Goal: Find specific fact: Find specific fact

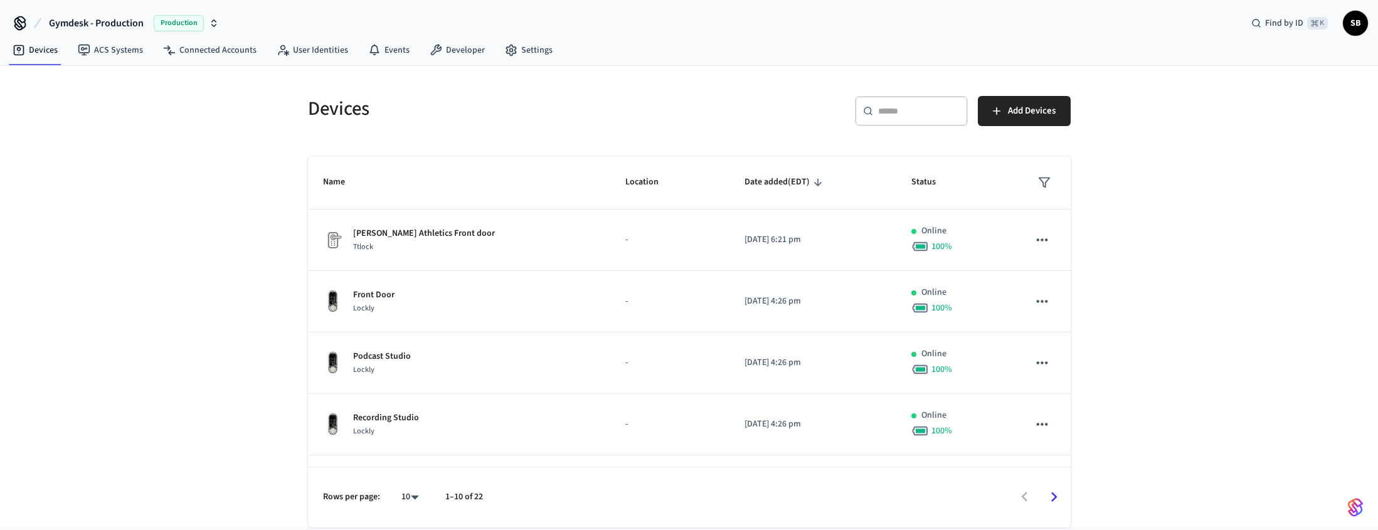
click at [194, 191] on div "Devices ​ ​ Add Devices Name Location Date added (EDT) Status [PERSON_NAME] Ath…" at bounding box center [689, 297] width 1378 height 462
click at [169, 198] on div "Devices ​ ​ Add Devices Name Location Date added (EDT) Status [PERSON_NAME] Ath…" at bounding box center [689, 297] width 1378 height 462
click at [173, 174] on div "Devices ​ ​ Add Devices Name Location Date added (EDT) Status [PERSON_NAME] Ath…" at bounding box center [689, 297] width 1378 height 462
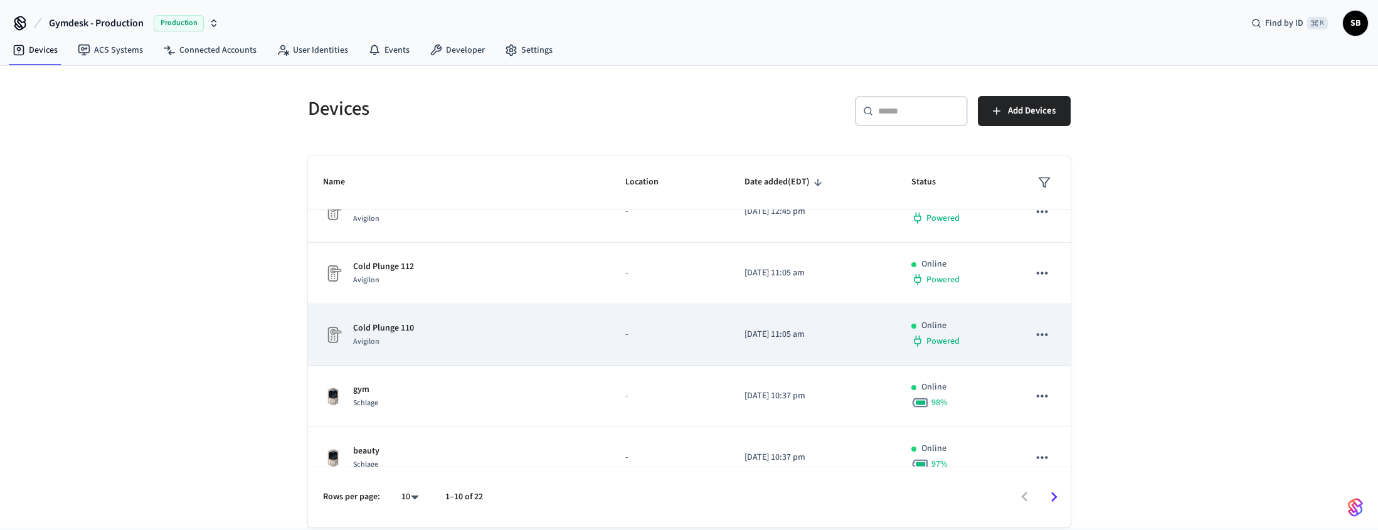
scroll to position [358, 0]
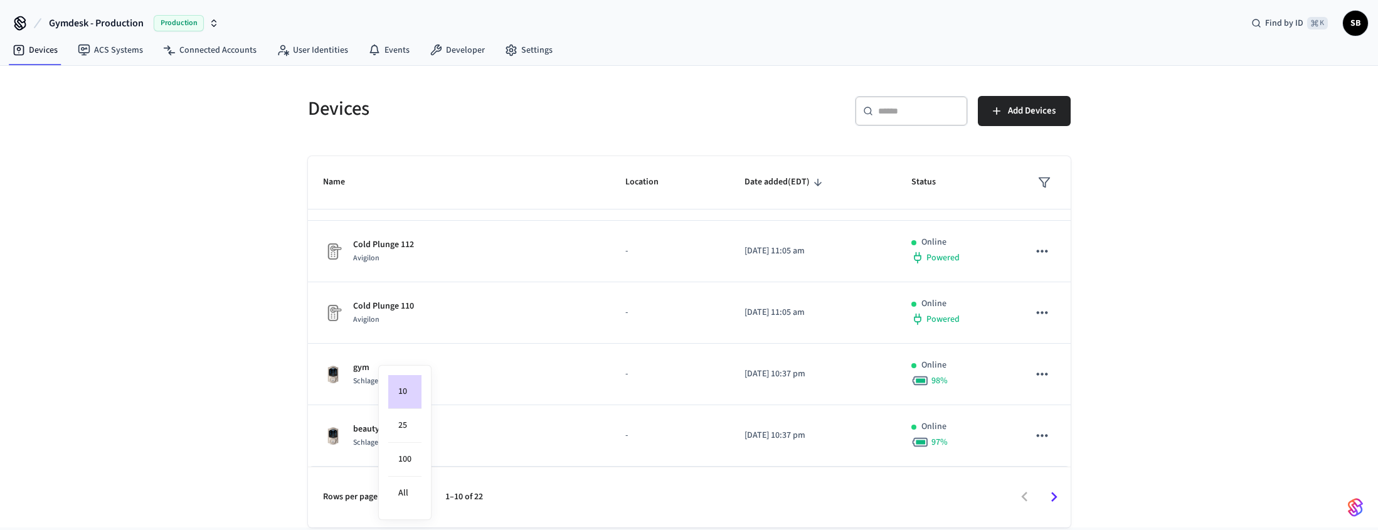
click at [418, 496] on body "Gymdesk - Production Production Find by ID ⌘ K SB Devices ACS Systems Connected…" at bounding box center [689, 311] width 1378 height 622
click at [415, 419] on li "25" at bounding box center [404, 426] width 33 height 34
type input "**"
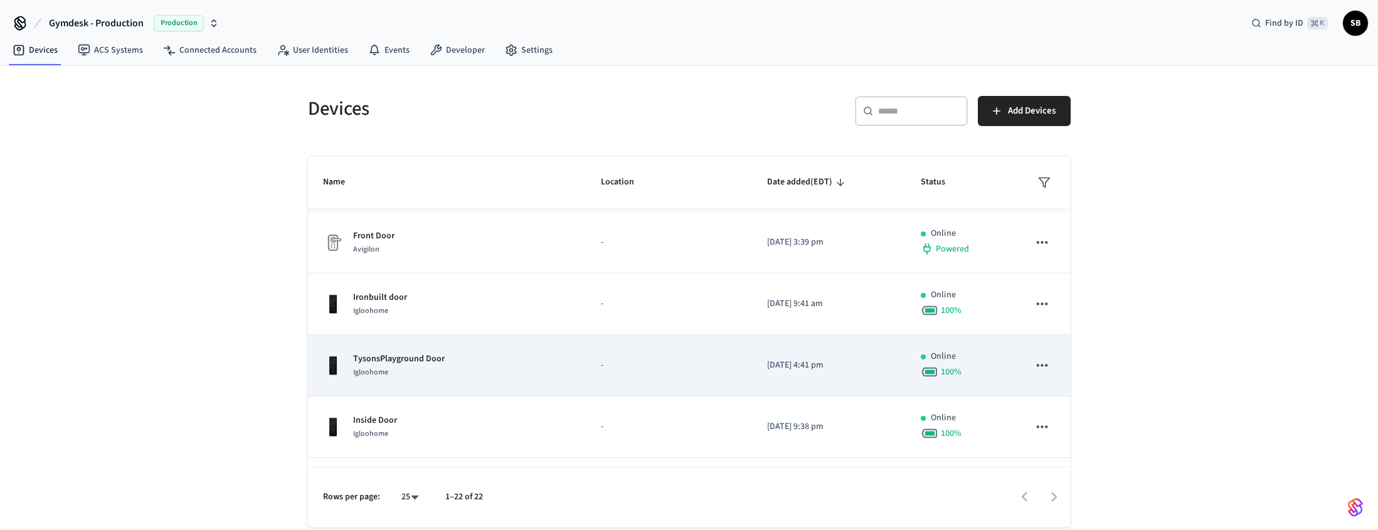
scroll to position [610, 0]
click at [1035, 364] on icon "sticky table" at bounding box center [1042, 367] width 16 height 16
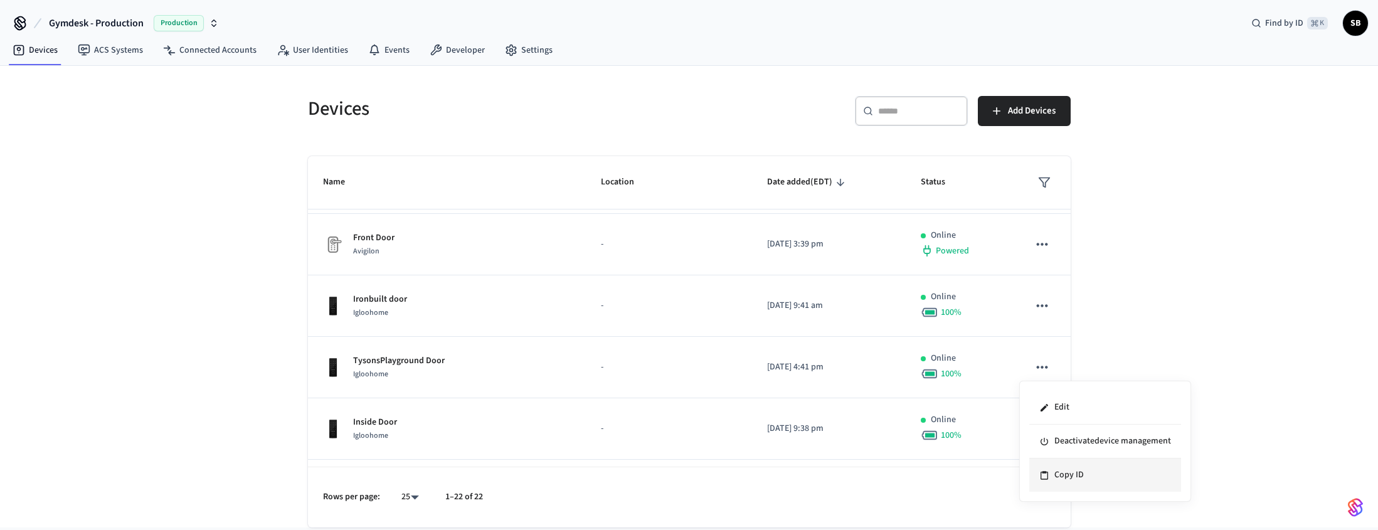
click at [1114, 479] on li "Copy ID" at bounding box center [1105, 475] width 152 height 33
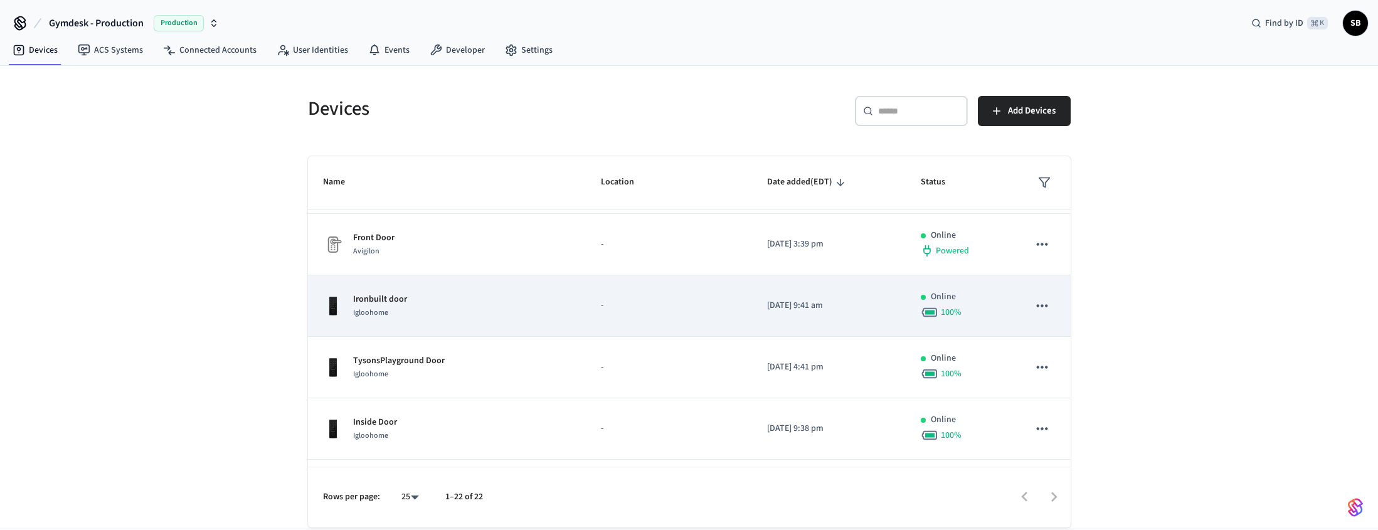
click at [1034, 302] on icon "sticky table" at bounding box center [1042, 305] width 16 height 16
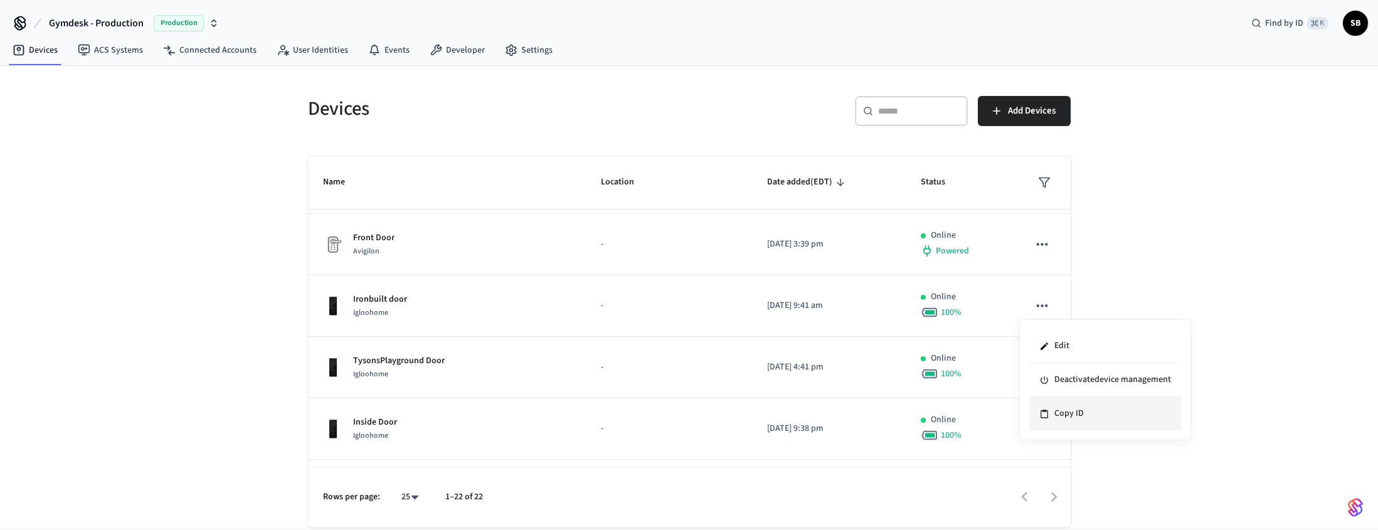
click at [1071, 411] on li "Copy ID" at bounding box center [1105, 413] width 152 height 33
